Goal: Find specific page/section

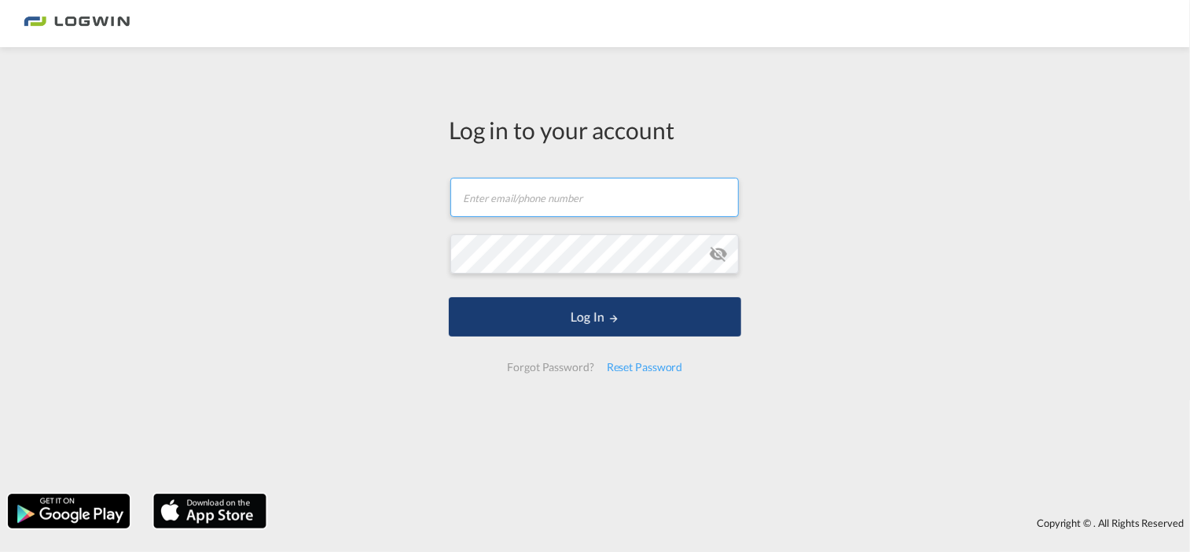
type input "[EMAIL_ADDRESS][DOMAIN_NAME]"
click at [582, 313] on button "Log In" at bounding box center [595, 316] width 292 height 39
